Goal: Check status: Check status

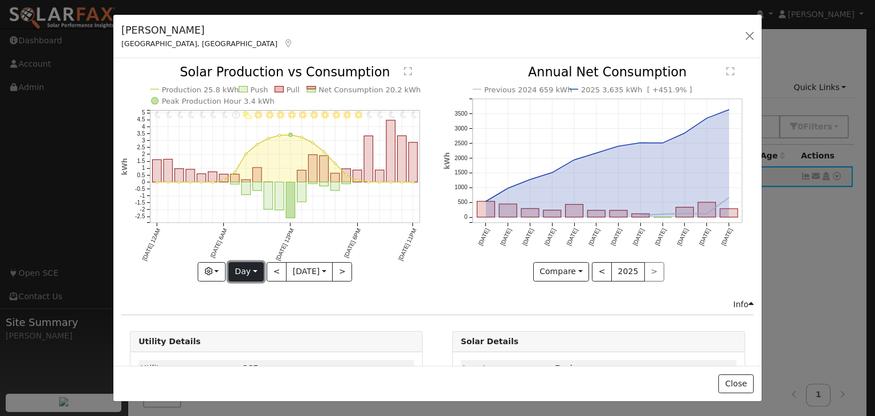
click at [244, 268] on button "Day" at bounding box center [245, 271] width 35 height 19
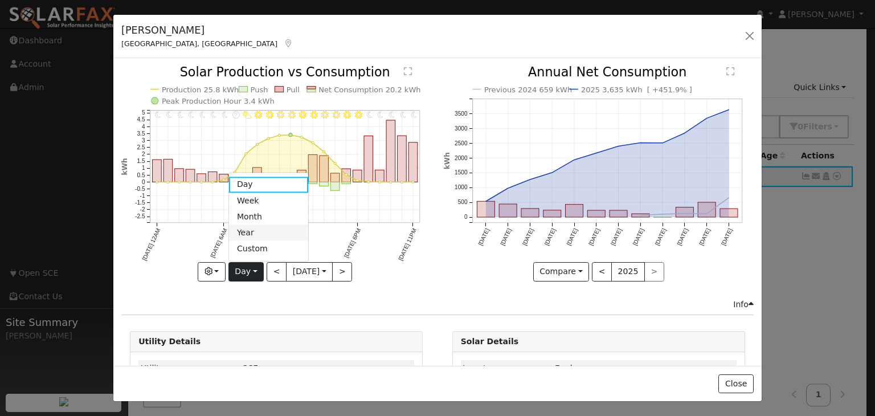
click at [245, 231] on link "Year" at bounding box center [268, 233] width 79 height 16
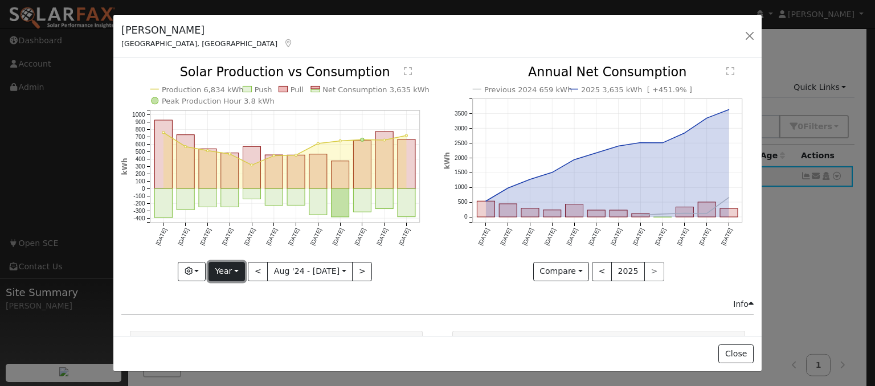
click at [224, 270] on button "Year" at bounding box center [226, 271] width 36 height 19
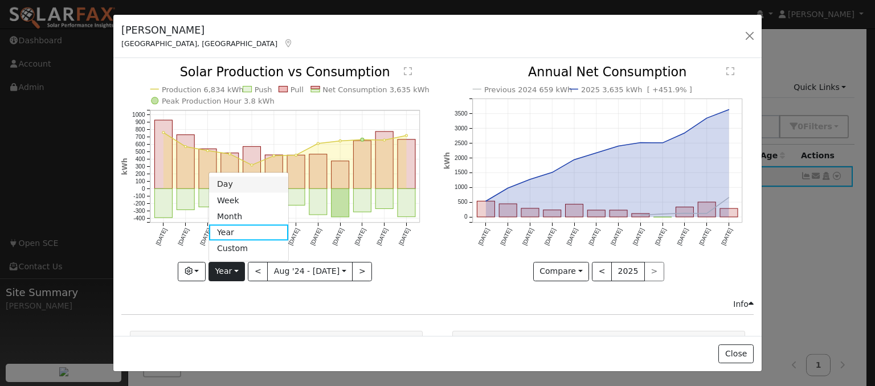
click at [232, 184] on link "Day" at bounding box center [248, 185] width 79 height 16
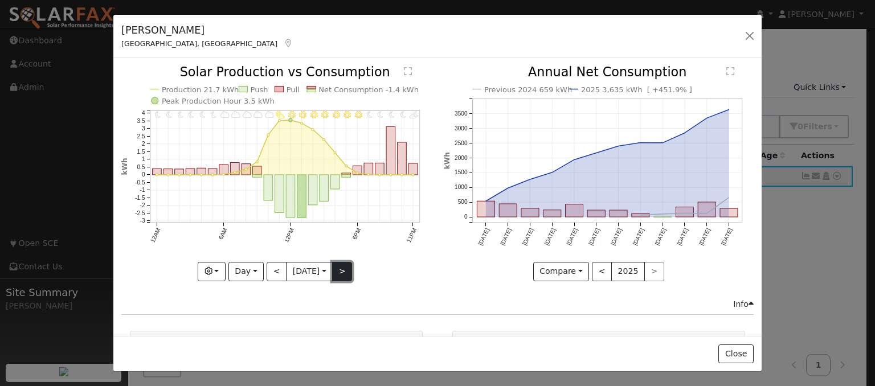
click at [339, 269] on button ">" at bounding box center [342, 271] width 20 height 19
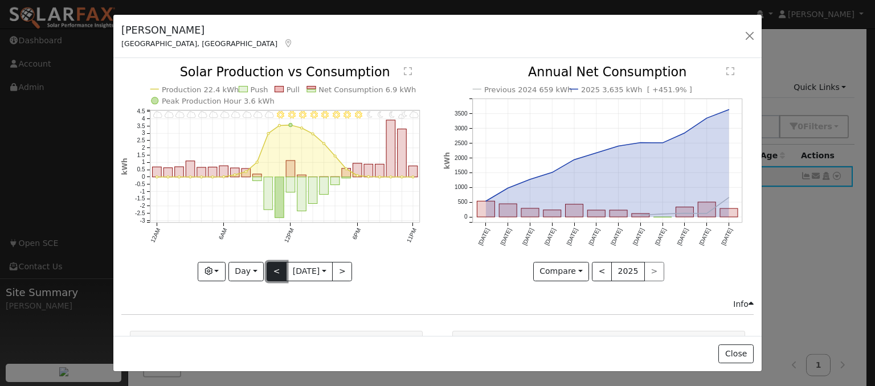
click at [271, 267] on button "<" at bounding box center [276, 271] width 20 height 19
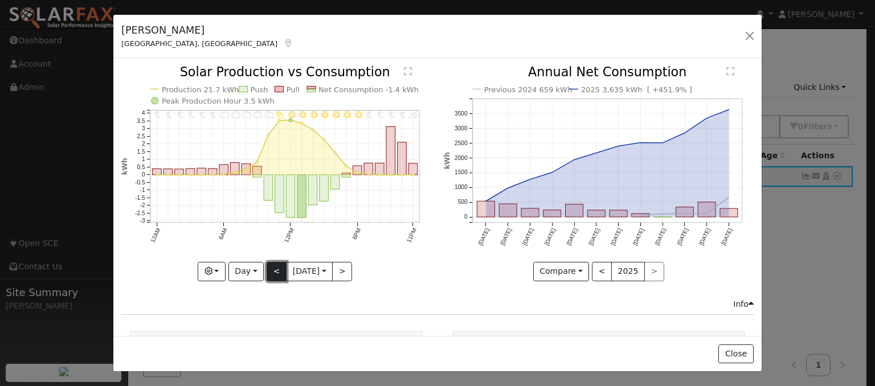
click at [271, 267] on button "<" at bounding box center [276, 271] width 20 height 19
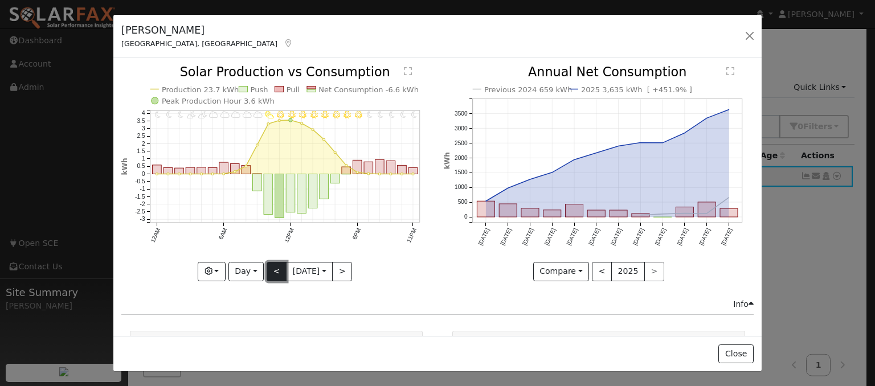
click at [266, 270] on button "<" at bounding box center [276, 271] width 20 height 19
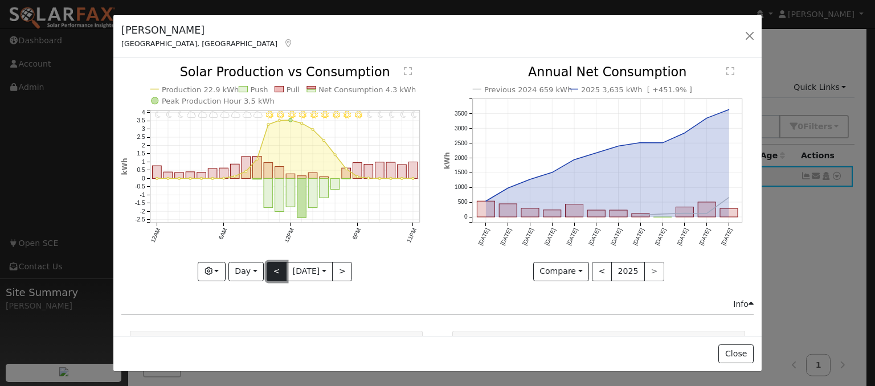
click at [266, 270] on button "<" at bounding box center [276, 271] width 20 height 19
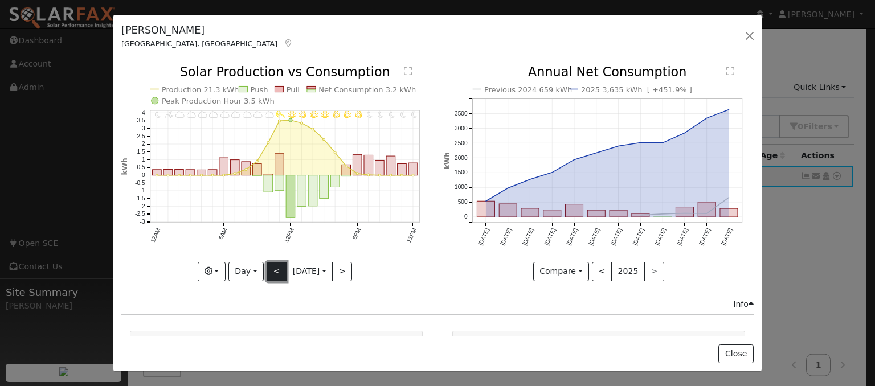
click at [266, 270] on button "<" at bounding box center [276, 271] width 20 height 19
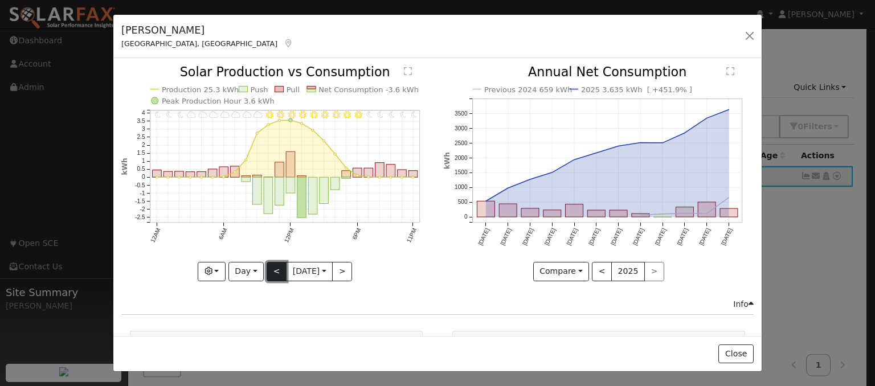
click at [266, 270] on button "<" at bounding box center [276, 271] width 20 height 19
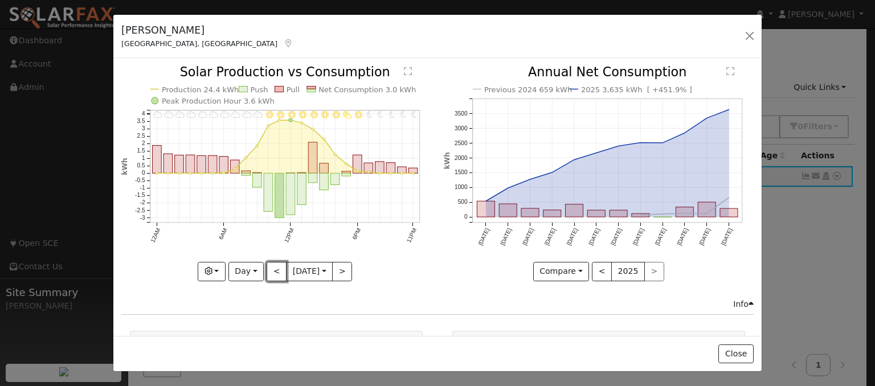
click at [266, 272] on button "<" at bounding box center [276, 271] width 20 height 19
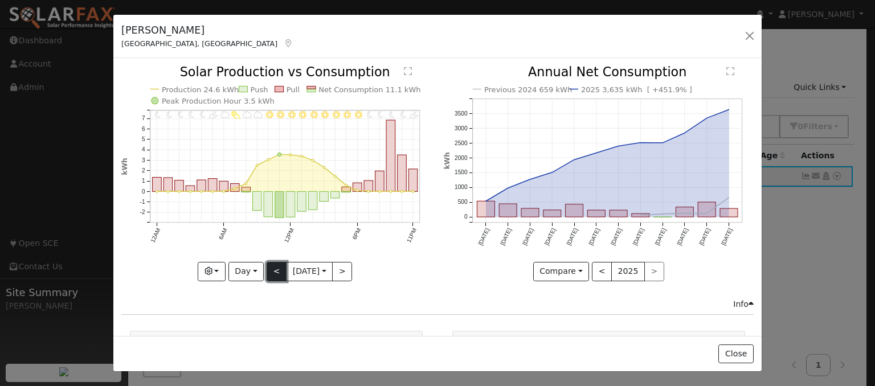
click at [267, 270] on button "<" at bounding box center [276, 271] width 20 height 19
type input "[DATE]"
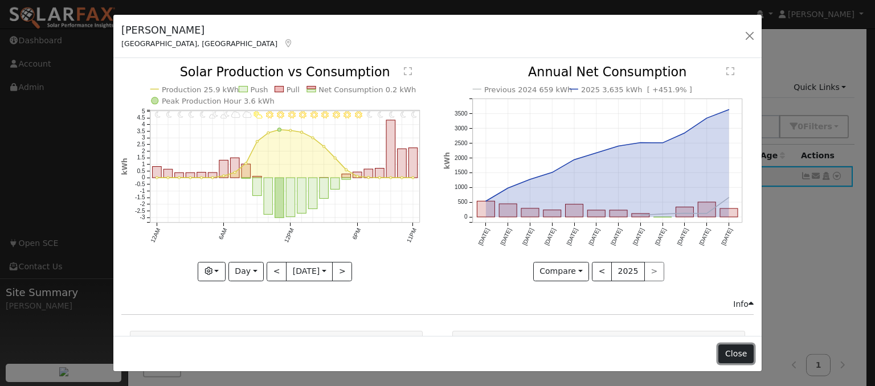
click at [744, 354] on button "Close" at bounding box center [735, 354] width 35 height 19
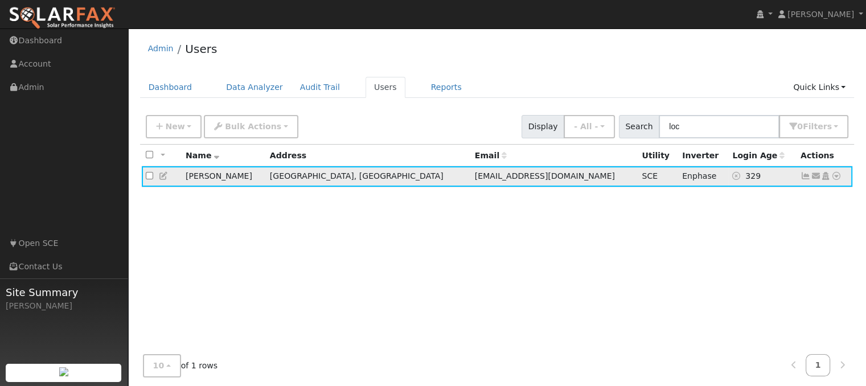
click at [836, 178] on icon at bounding box center [836, 176] width 10 height 8
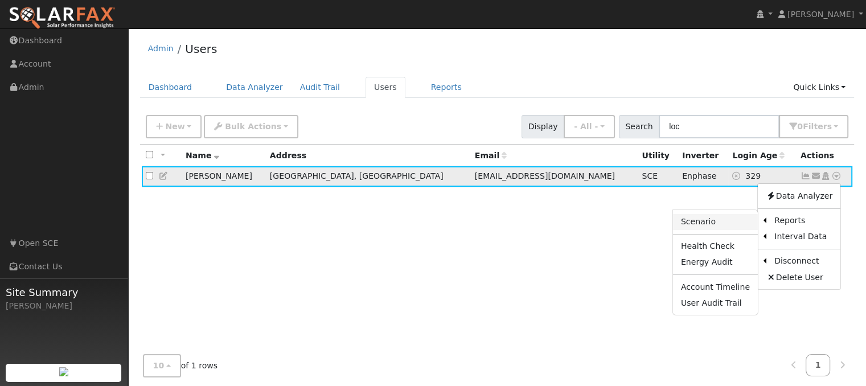
click at [707, 220] on link "Scenario" at bounding box center [715, 222] width 85 height 16
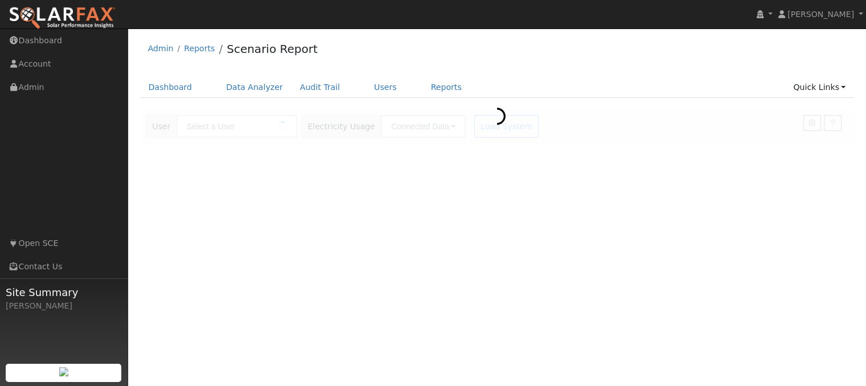
type input "[PERSON_NAME]"
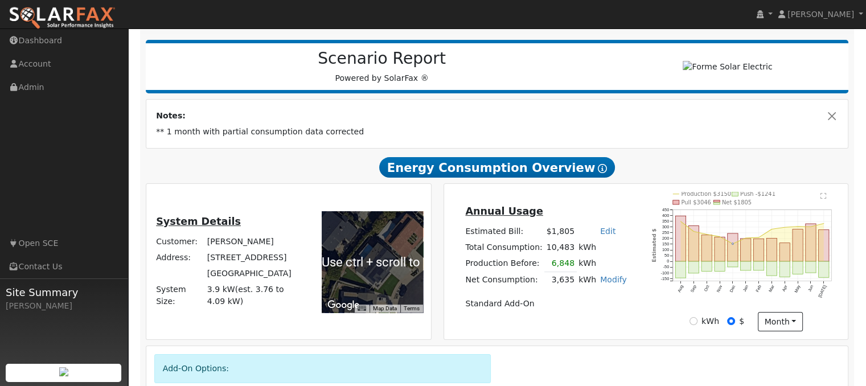
scroll to position [162, 0]
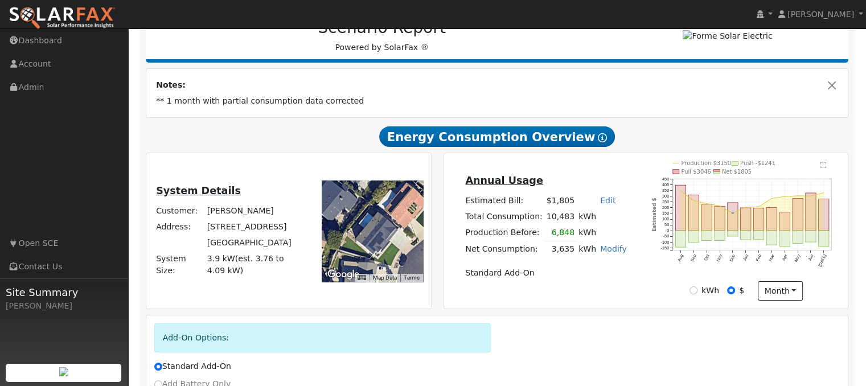
click at [543, 316] on div "Add-On Options: Standard Add-On Add Battery Only Add Battery + 10% Solar Add-On…" at bounding box center [497, 389] width 702 height 149
click at [387, 243] on div at bounding box center [372, 231] width 101 height 101
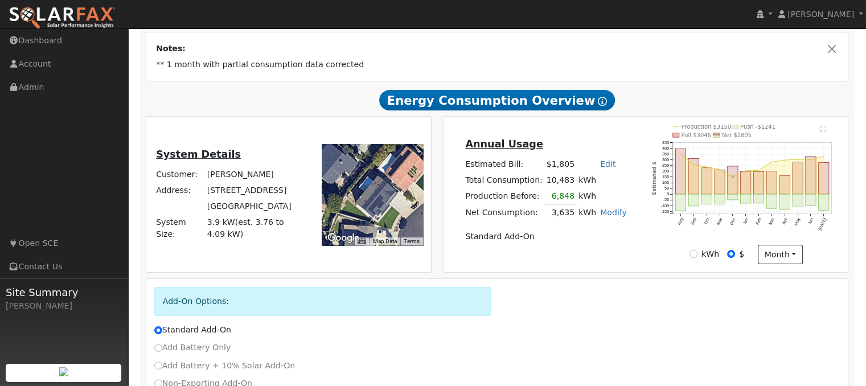
scroll to position [199, 0]
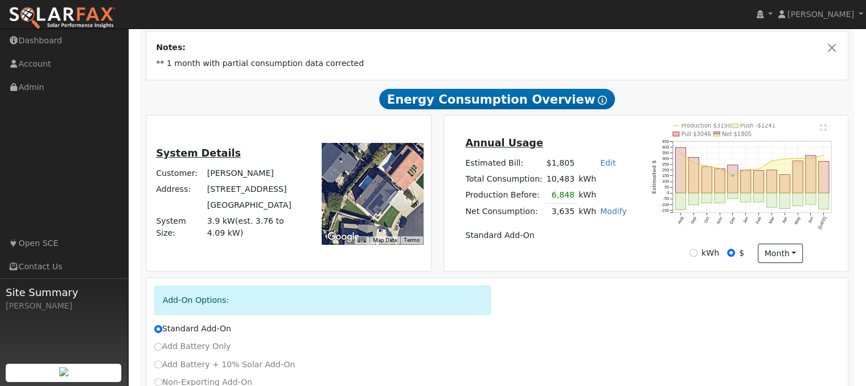
click at [474, 274] on div "Scenario Report Powered by SolarFax ® Notes: ** 1 month with partial consumptio…" at bounding box center [497, 199] width 715 height 467
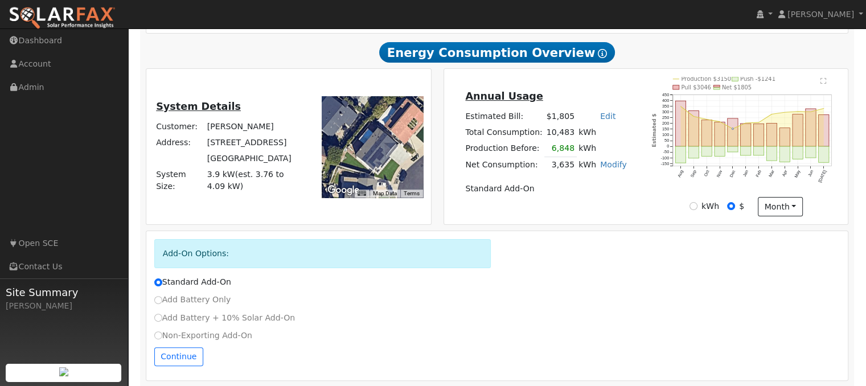
scroll to position [251, 0]
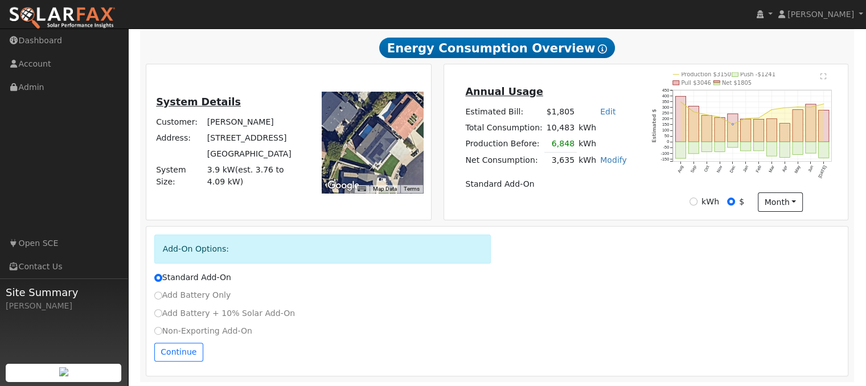
click at [471, 272] on div "Standard Add-On" at bounding box center [497, 278] width 698 height 12
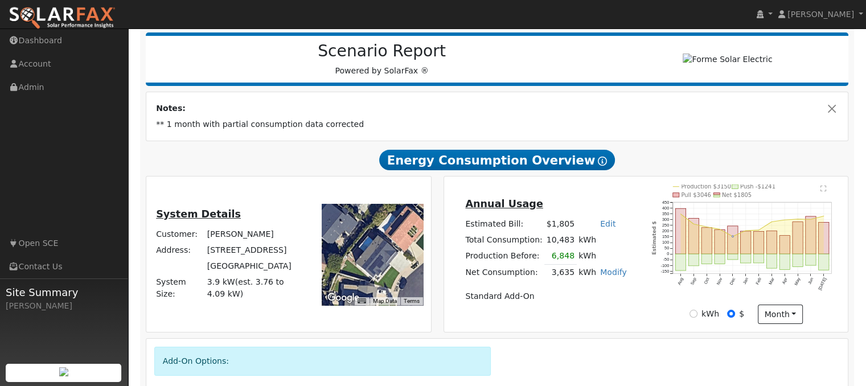
scroll to position [92, 0]
